Goal: Task Accomplishment & Management: Complete application form

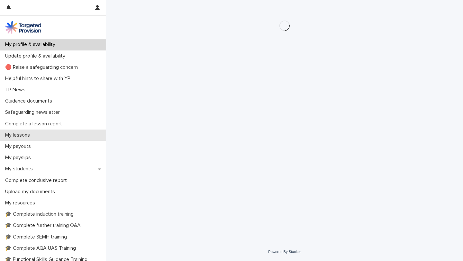
click at [79, 130] on div "My lessons" at bounding box center [53, 135] width 106 height 11
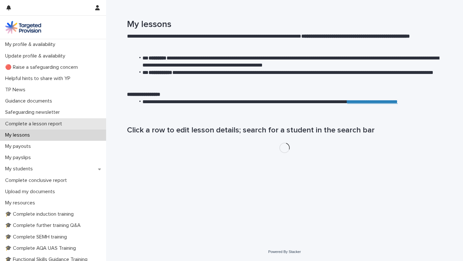
click at [86, 124] on div "Complete a lesson report" at bounding box center [53, 123] width 106 height 11
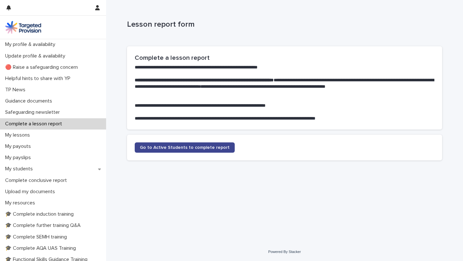
click at [208, 146] on span "Go to Active Students to complete report" at bounding box center [185, 147] width 90 height 4
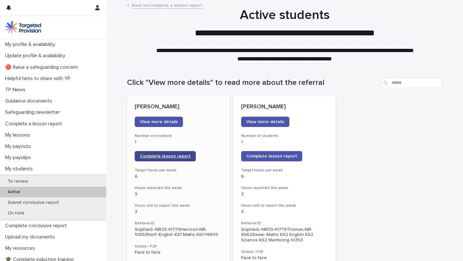
click at [184, 154] on span "Complete lesson report" at bounding box center [165, 156] width 51 height 4
